Goal: Find specific page/section

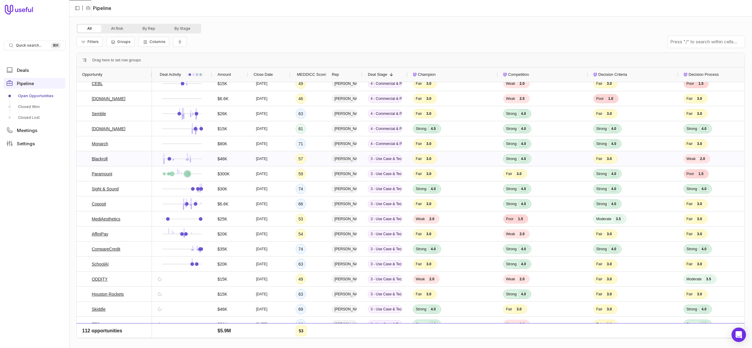
scroll to position [302, 0]
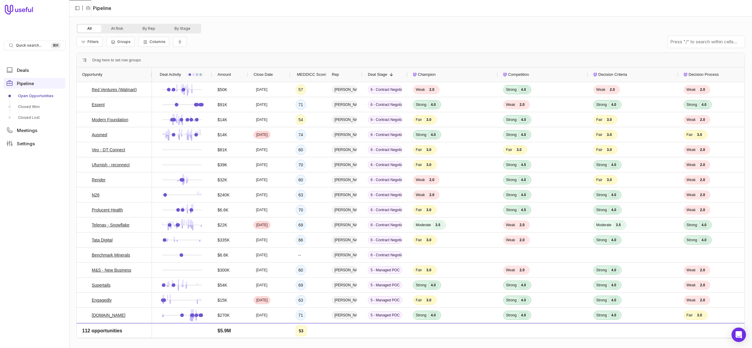
click at [355, 74] on div "Rep" at bounding box center [344, 74] width 25 height 11
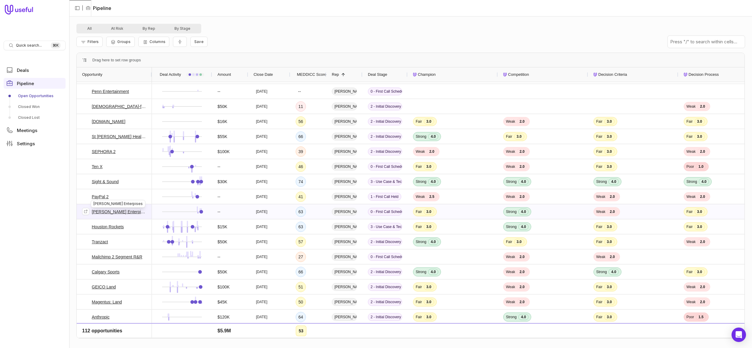
click at [109, 212] on link "[PERSON_NAME] Enterpises" at bounding box center [119, 211] width 55 height 7
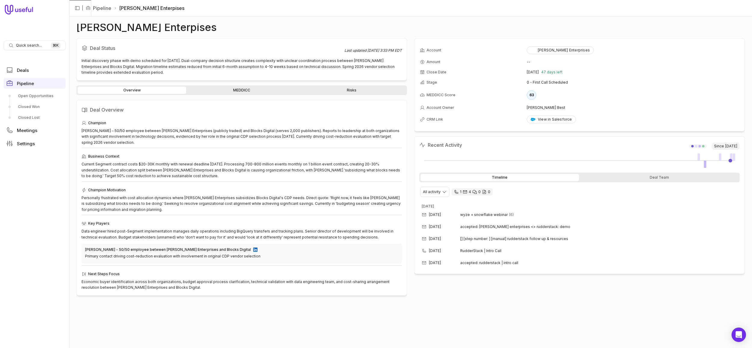
click at [250, 89] on link "MEDDICC" at bounding box center [242, 90] width 109 height 7
